Goal: Navigation & Orientation: Find specific page/section

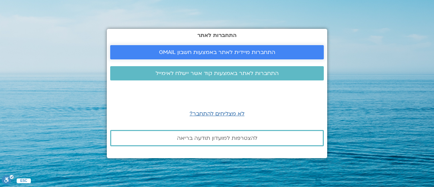
click at [216, 50] on span "התחברות מיידית לאתר באמצעות חשבון GMAIL" at bounding box center [217, 52] width 116 height 6
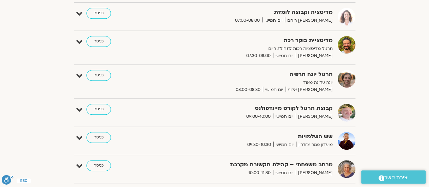
scroll to position [169, 0]
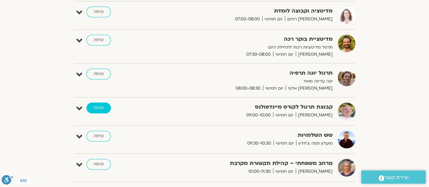
click at [96, 108] on link "כניסה" at bounding box center [98, 107] width 24 height 11
